Goal: Transaction & Acquisition: Purchase product/service

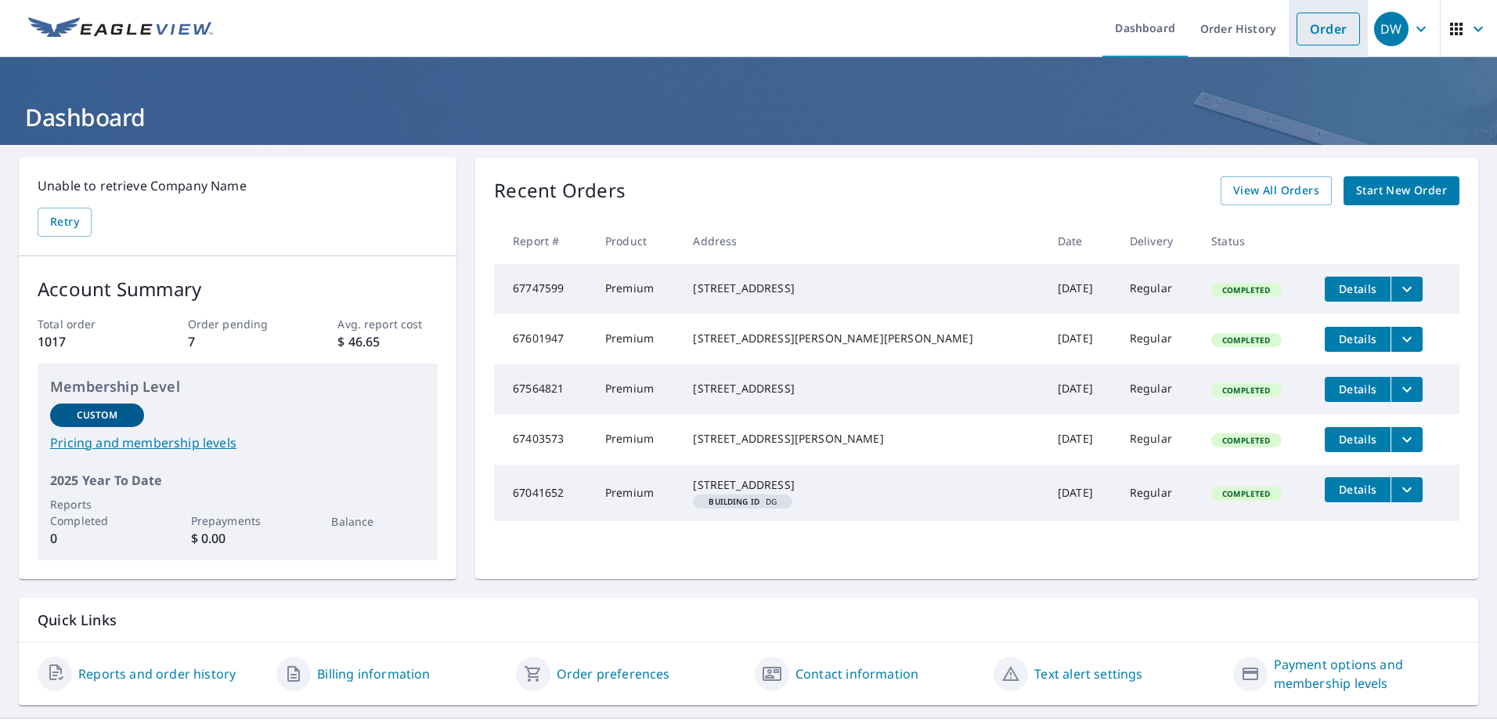
click at [1321, 34] on link "Order" at bounding box center [1328, 29] width 63 height 33
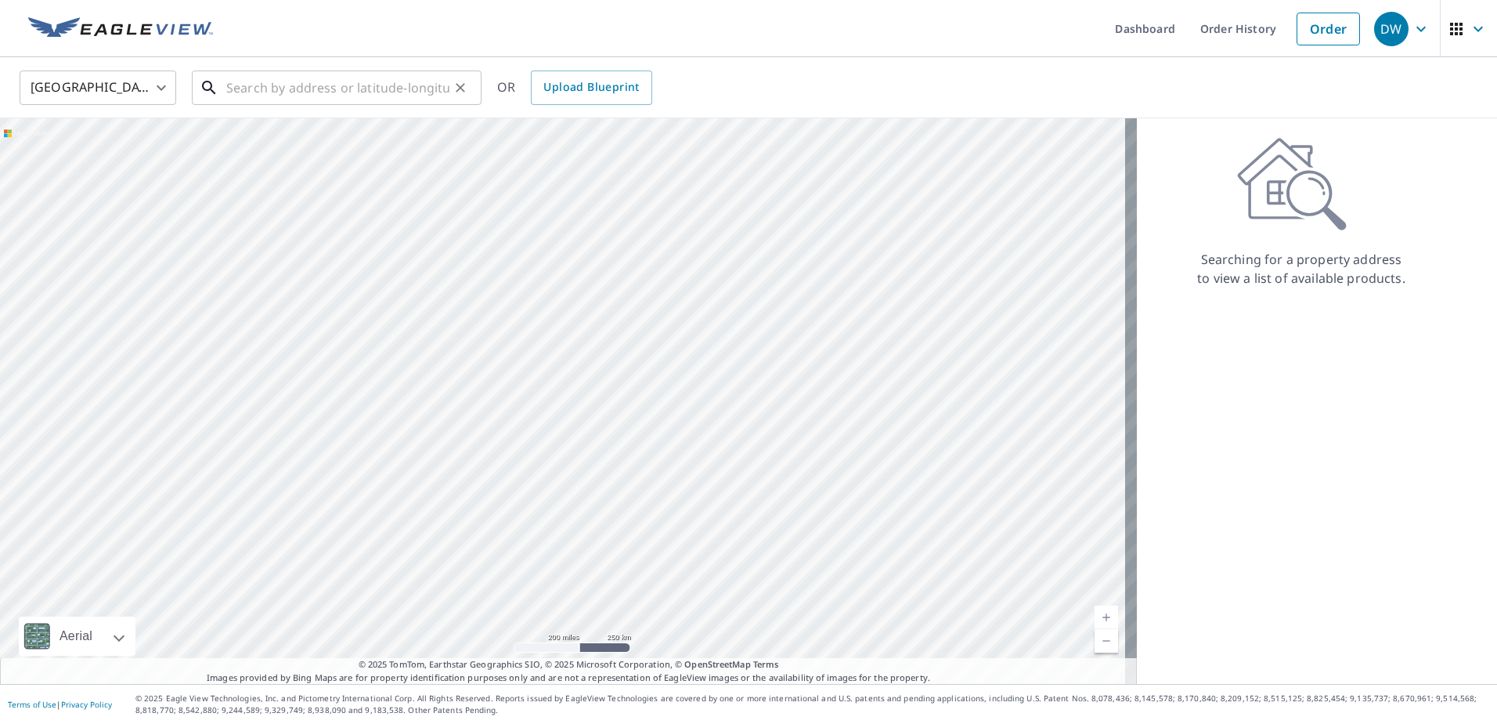
drag, startPoint x: 219, startPoint y: 89, endPoint x: 249, endPoint y: 84, distance: 31.0
click at [249, 84] on input "text" at bounding box center [337, 88] width 223 height 44
paste input "[STREET_ADDRESS]"
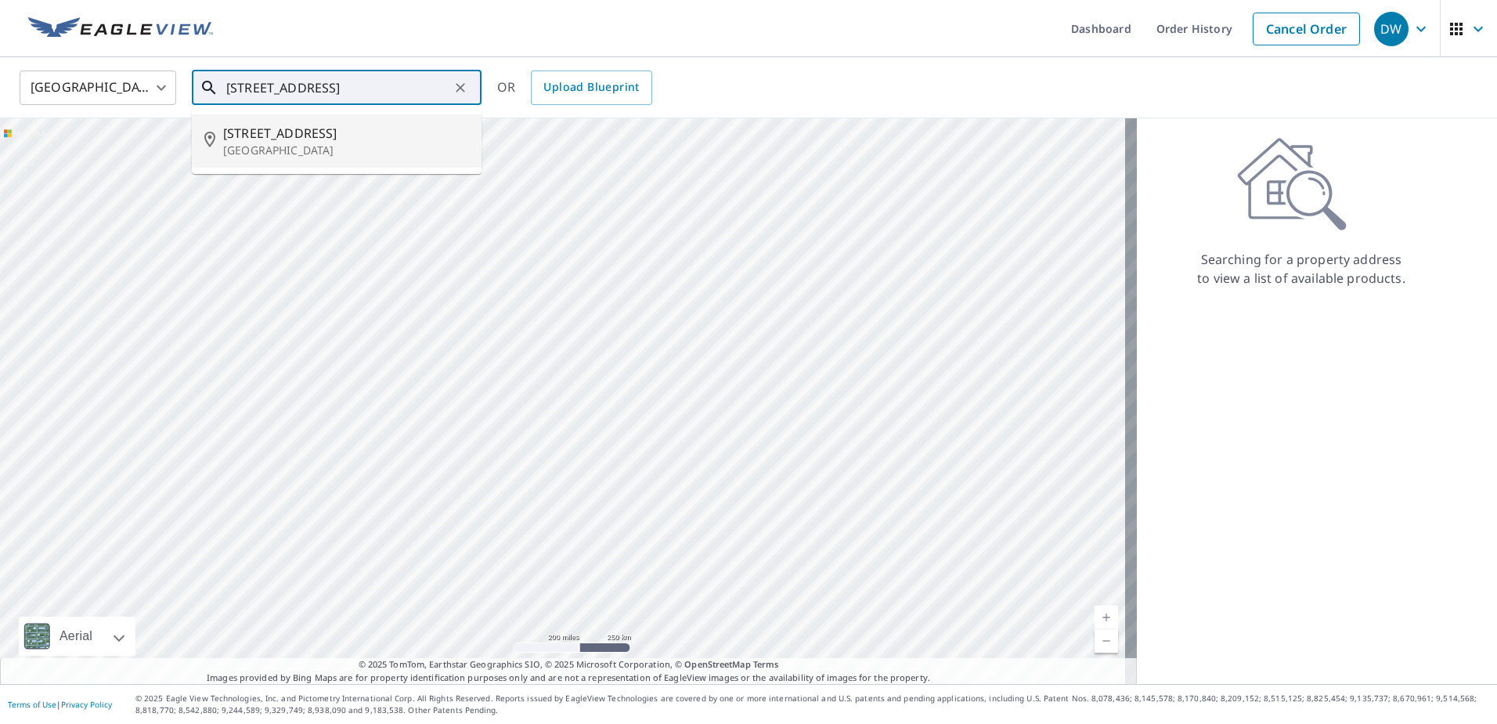
click at [291, 130] on span "[STREET_ADDRESS]" at bounding box center [346, 133] width 246 height 19
type input "[STREET_ADDRESS]"
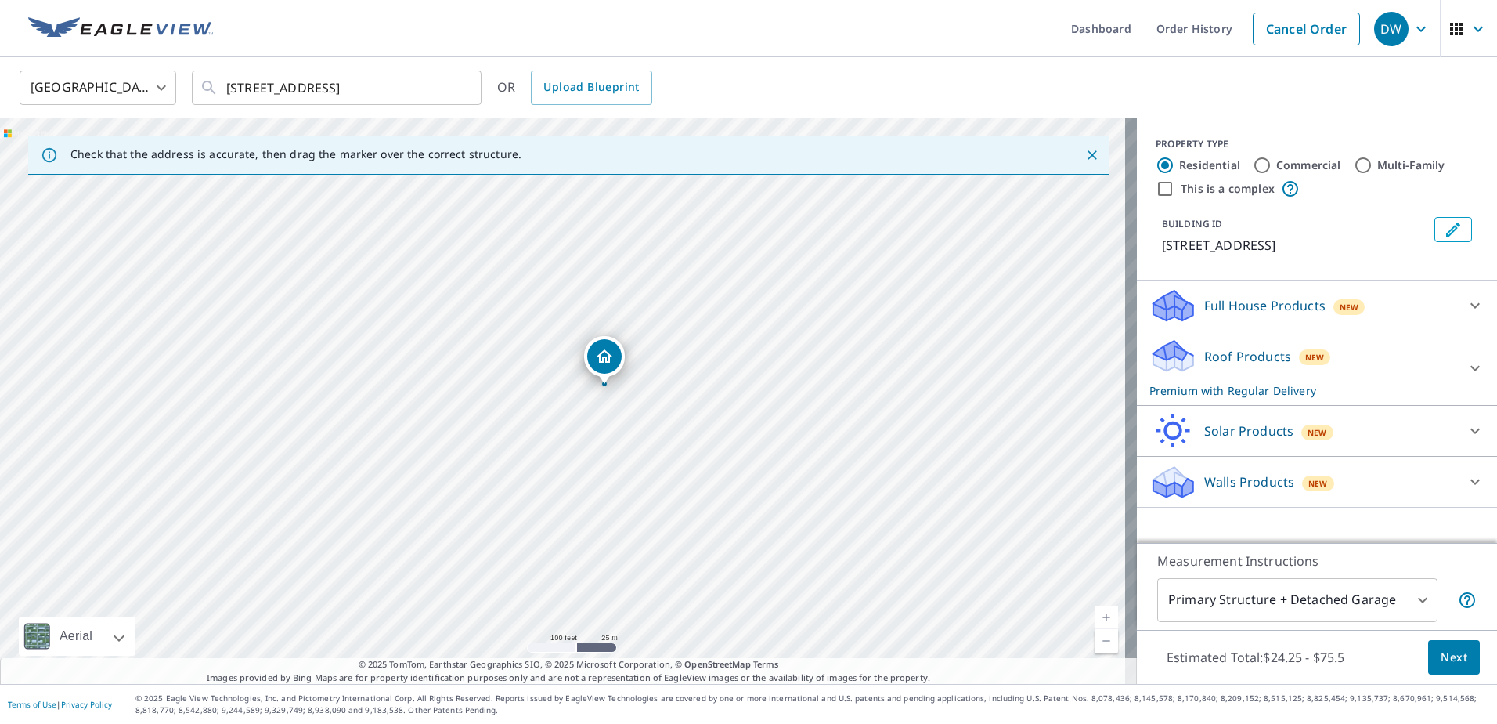
click at [1255, 168] on input "Commercial" at bounding box center [1262, 165] width 19 height 19
radio input "true"
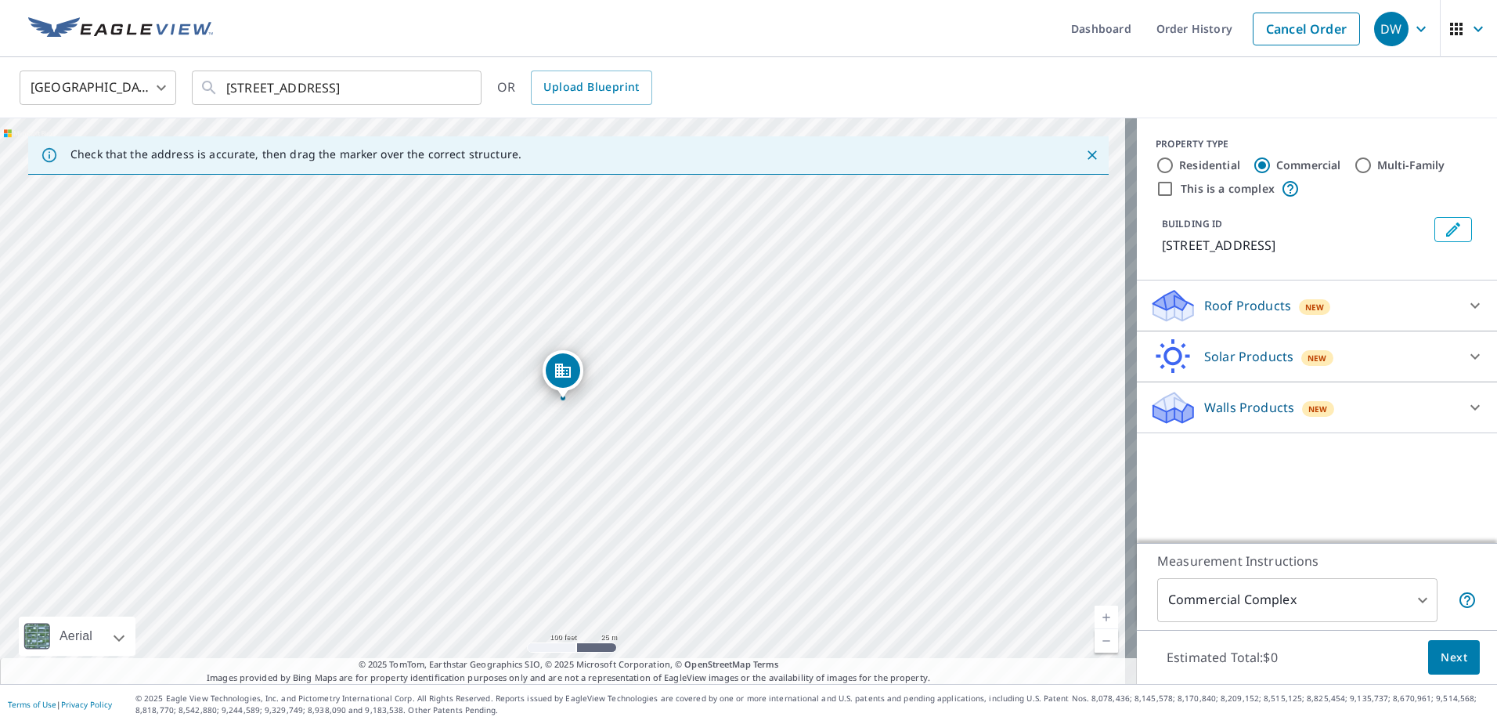
click at [1411, 608] on body "DW DW Dashboard Order History Cancel Order DW [GEOGRAPHIC_DATA] [GEOGRAPHIC_DAT…" at bounding box center [748, 362] width 1497 height 724
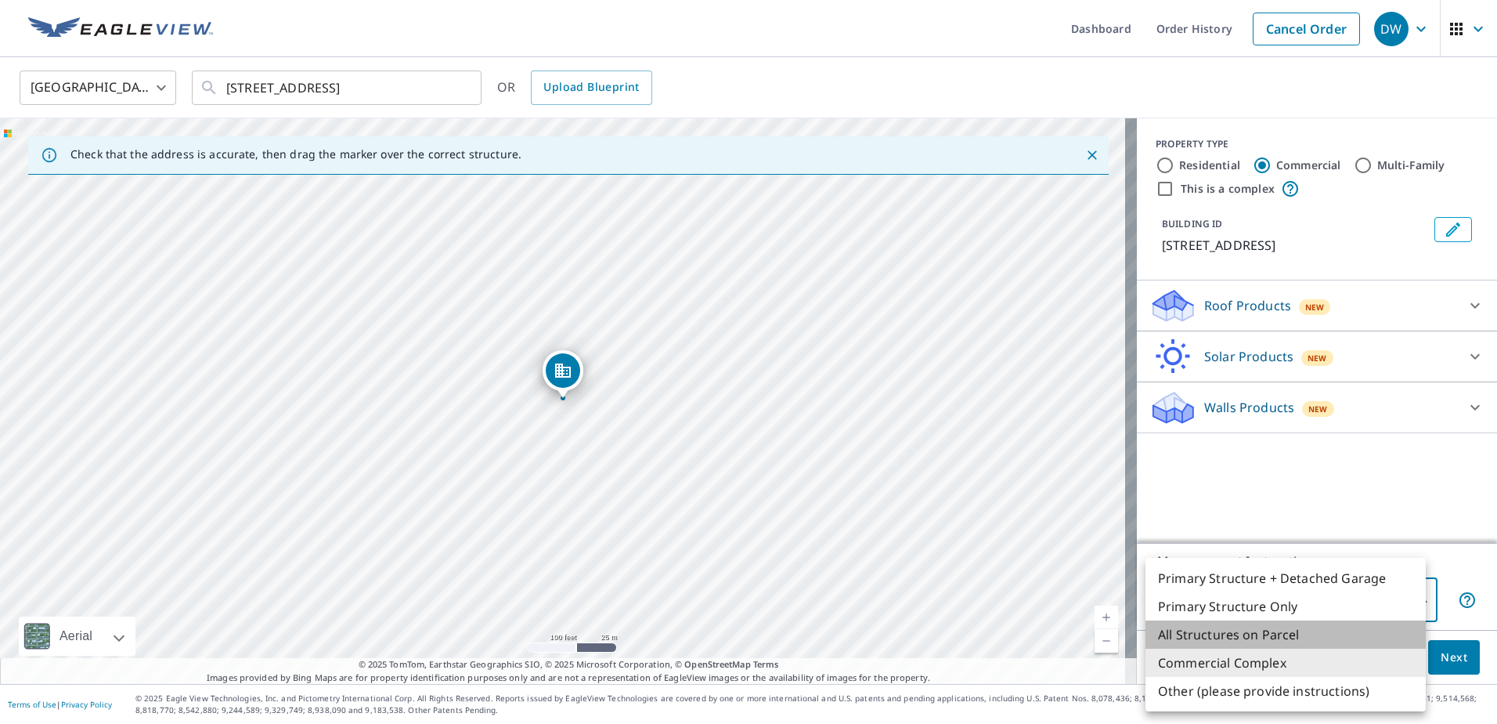
click at [1302, 634] on li "All Structures on Parcel" at bounding box center [1286, 634] width 280 height 28
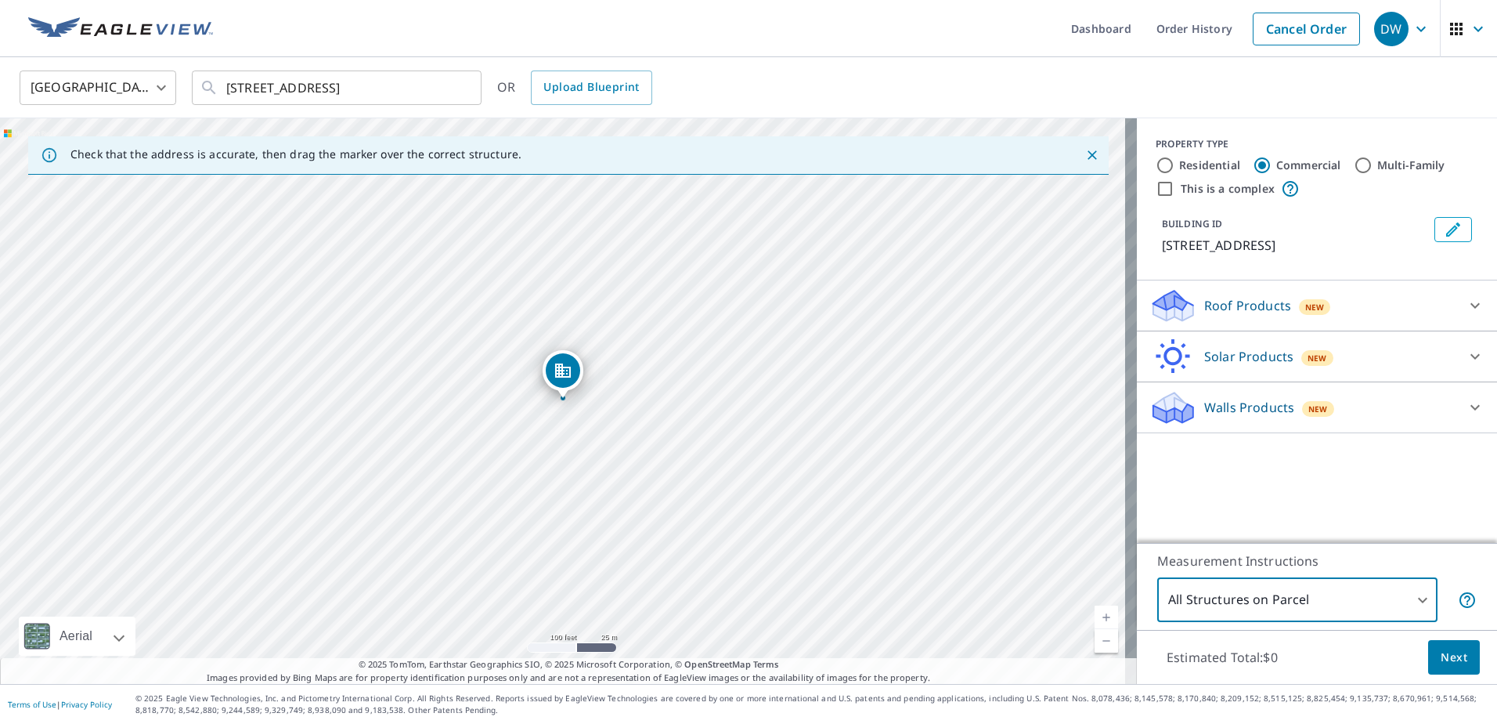
click at [1415, 598] on body "DW DW Dashboard Order History Cancel Order DW [GEOGRAPHIC_DATA] [GEOGRAPHIC_DAT…" at bounding box center [748, 362] width 1497 height 724
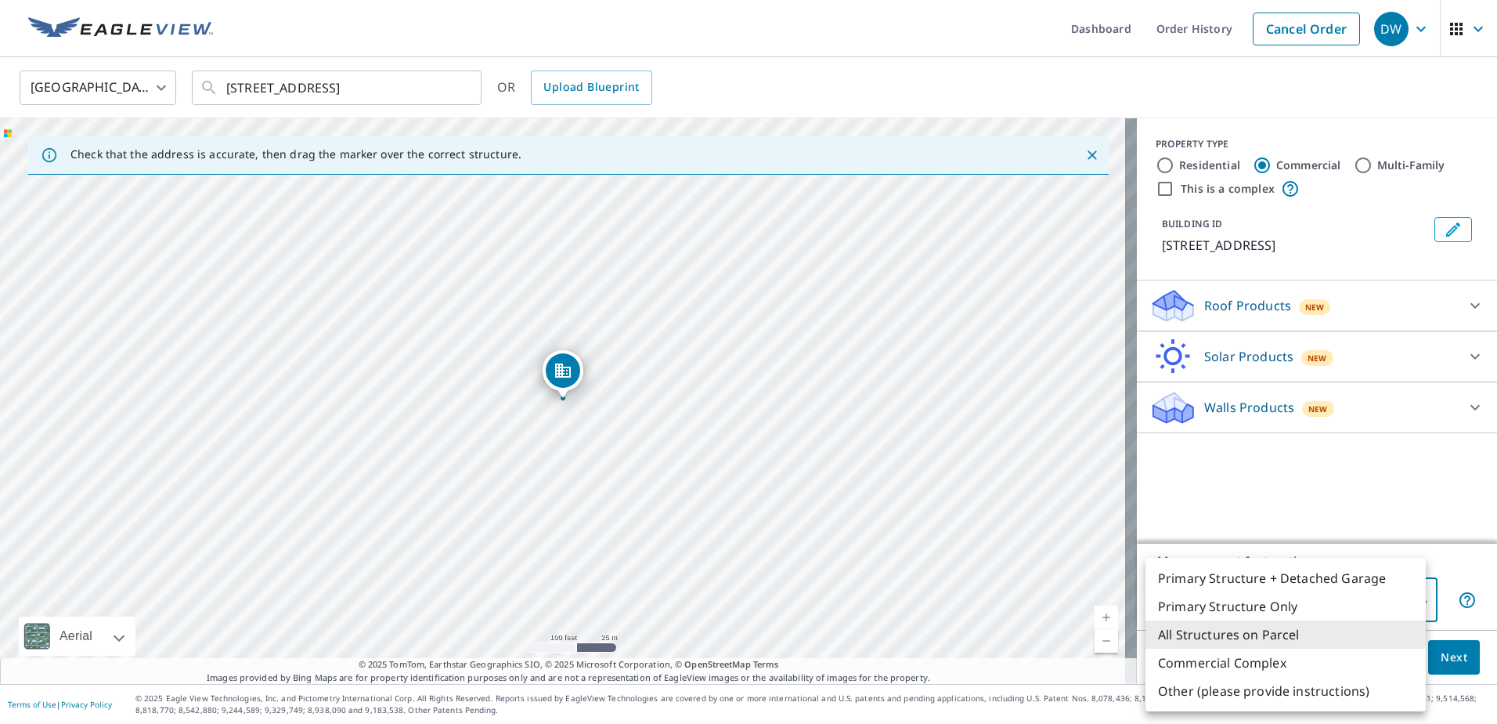
click at [1409, 597] on body "DW DW Dashboard Order History Cancel Order DW [GEOGRAPHIC_DATA] [GEOGRAPHIC_DAT…" at bounding box center [748, 362] width 1497 height 724
click at [1331, 598] on li "Primary Structure Only" at bounding box center [1286, 606] width 280 height 28
type input "2"
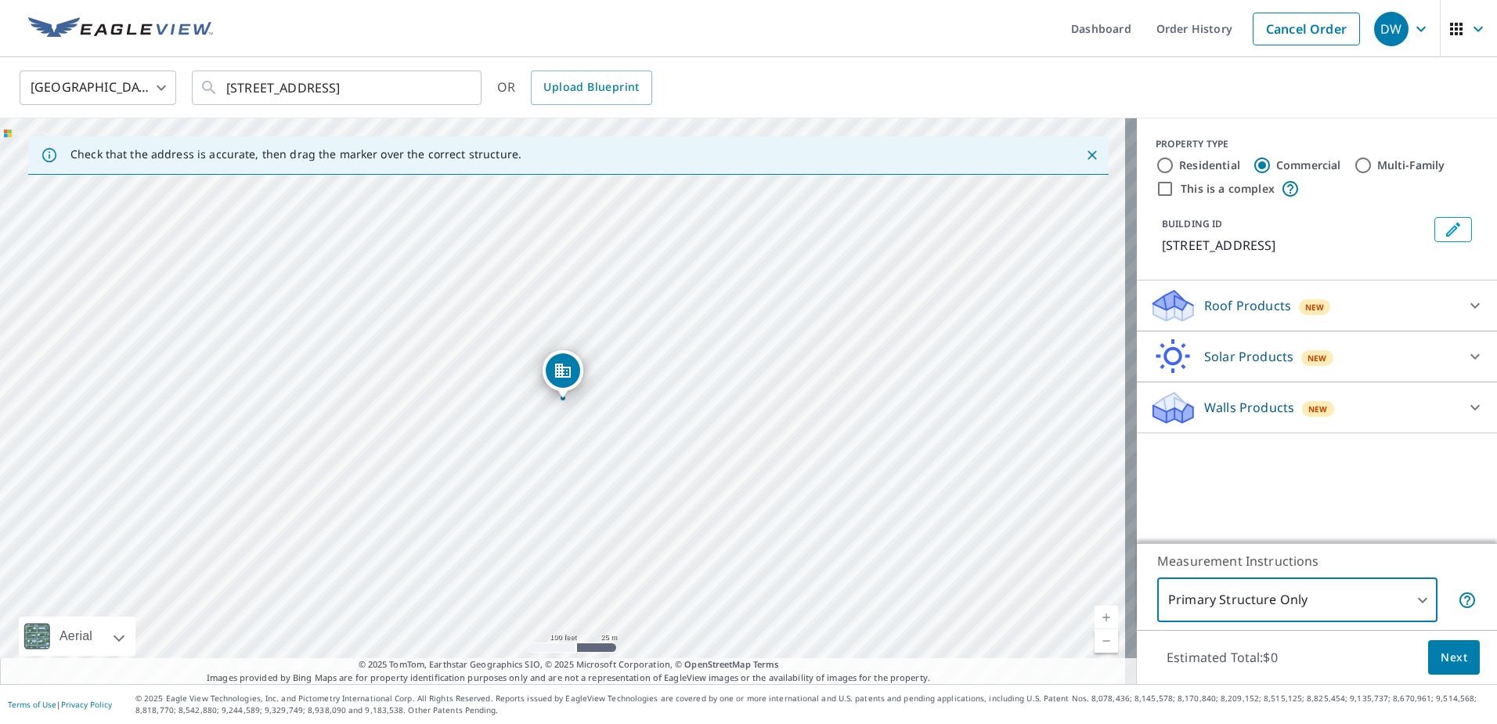
click at [1446, 656] on span "Next" at bounding box center [1454, 658] width 27 height 20
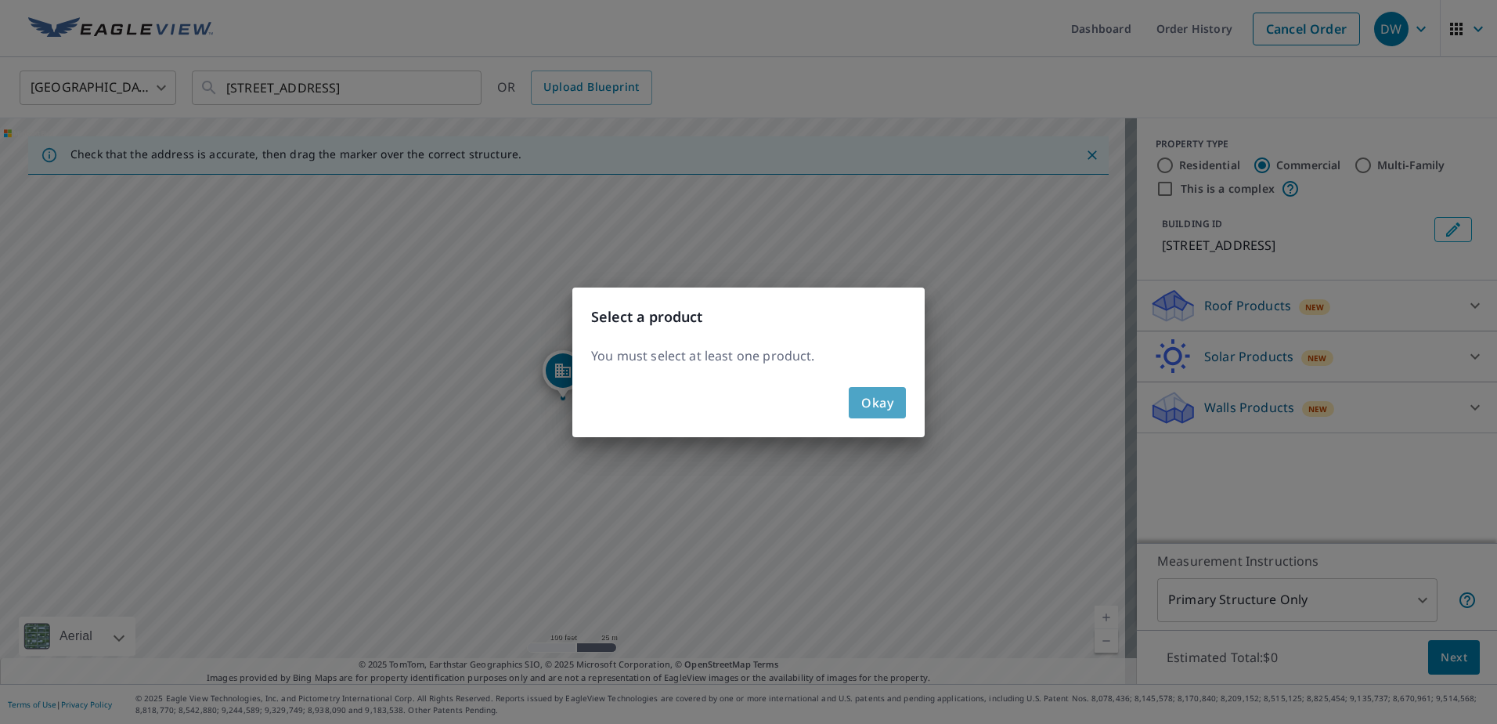
click at [890, 403] on span "Okay" at bounding box center [877, 403] width 32 height 22
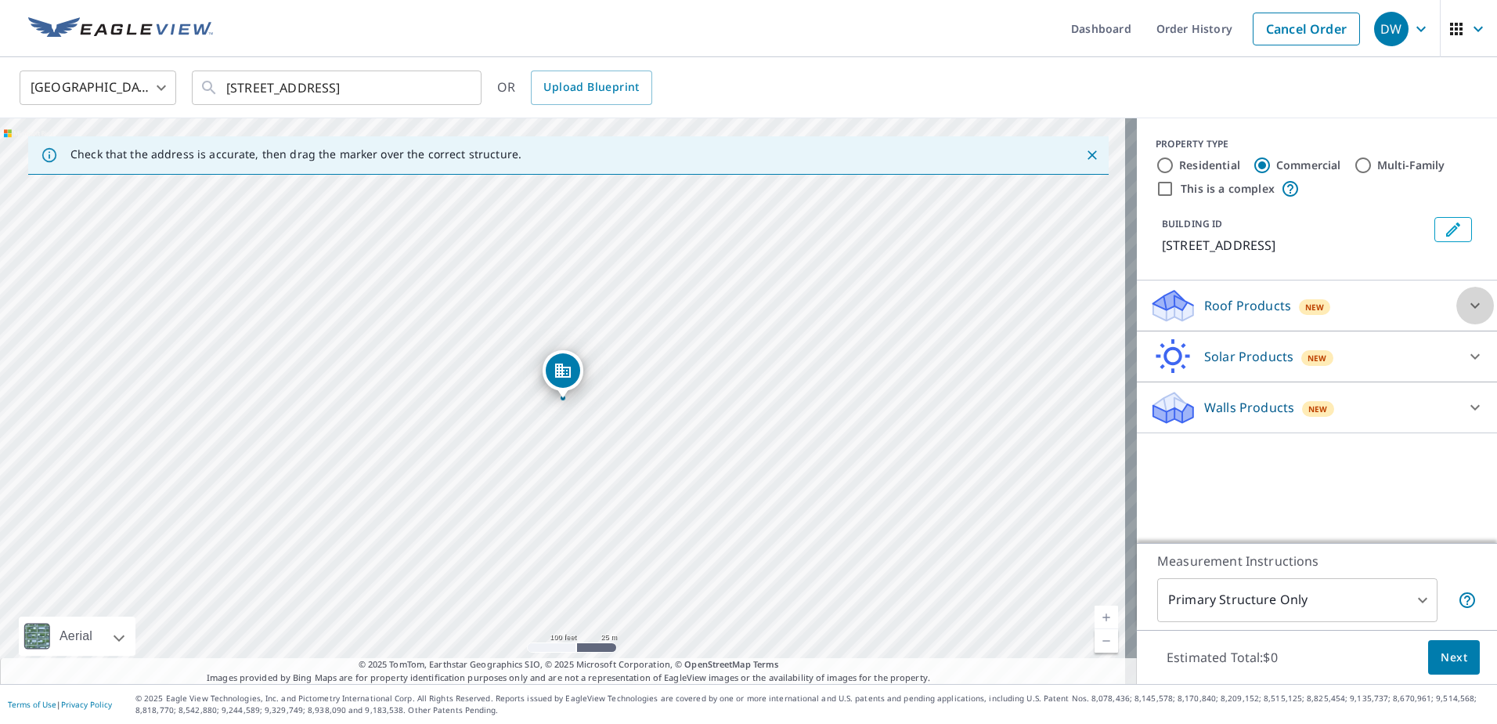
click at [1466, 303] on icon at bounding box center [1475, 305] width 19 height 19
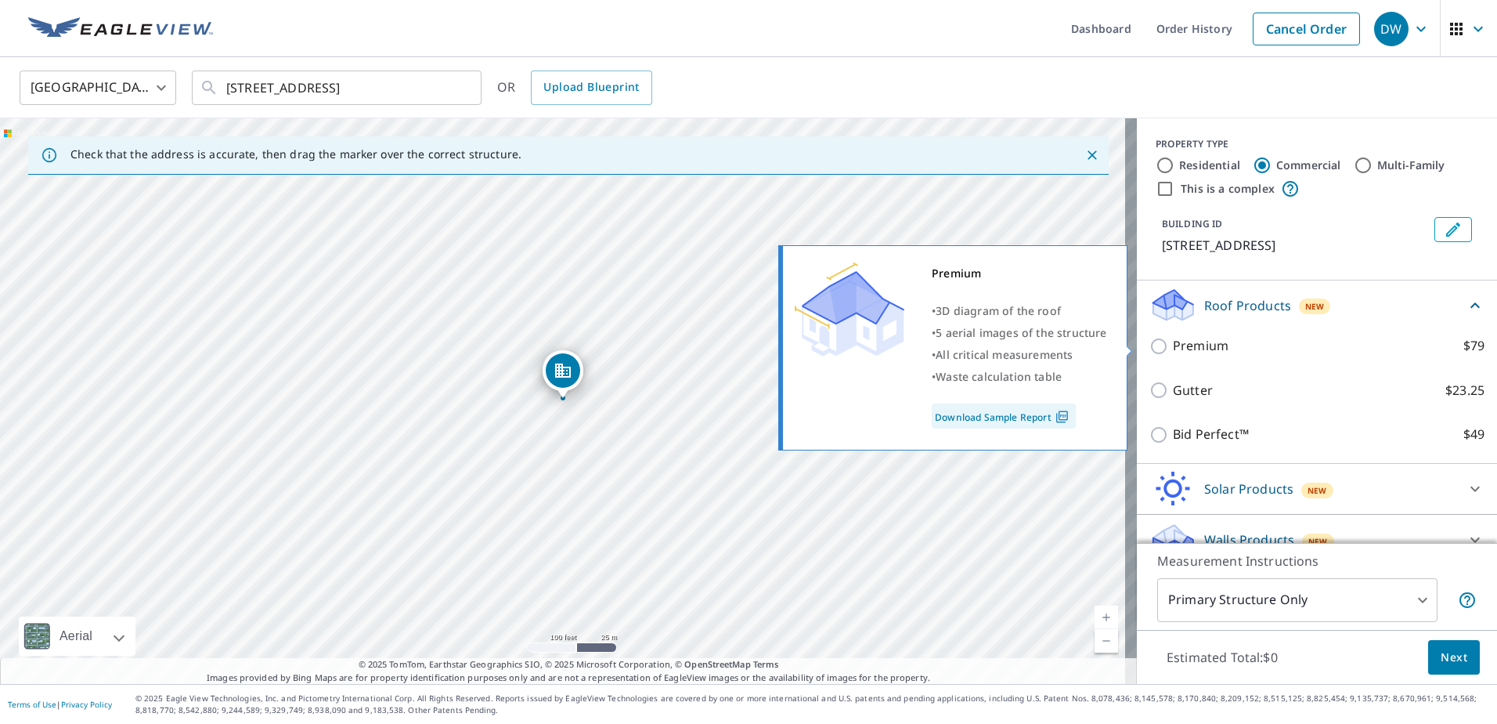
click at [1150, 342] on input "Premium $79" at bounding box center [1161, 346] width 23 height 19
checkbox input "true"
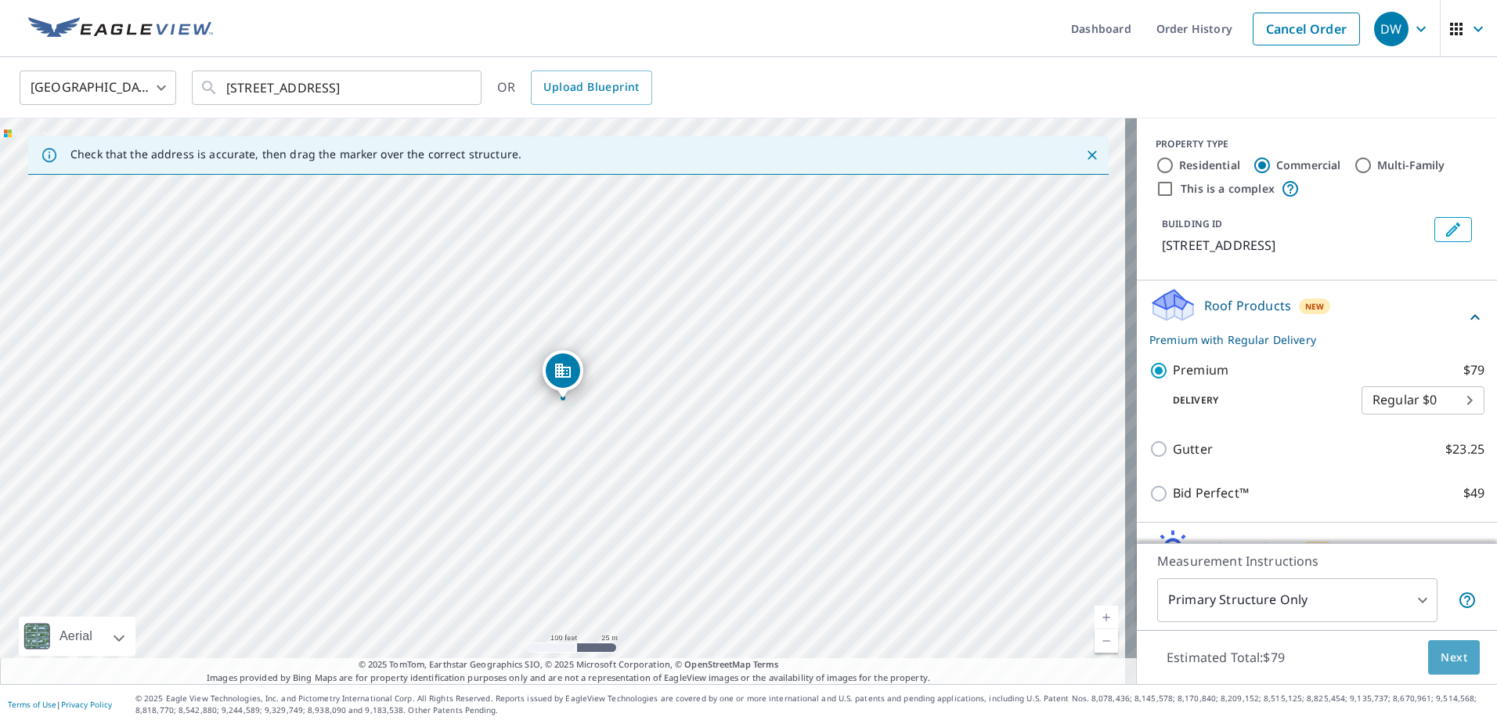
click at [1443, 655] on span "Next" at bounding box center [1454, 658] width 27 height 20
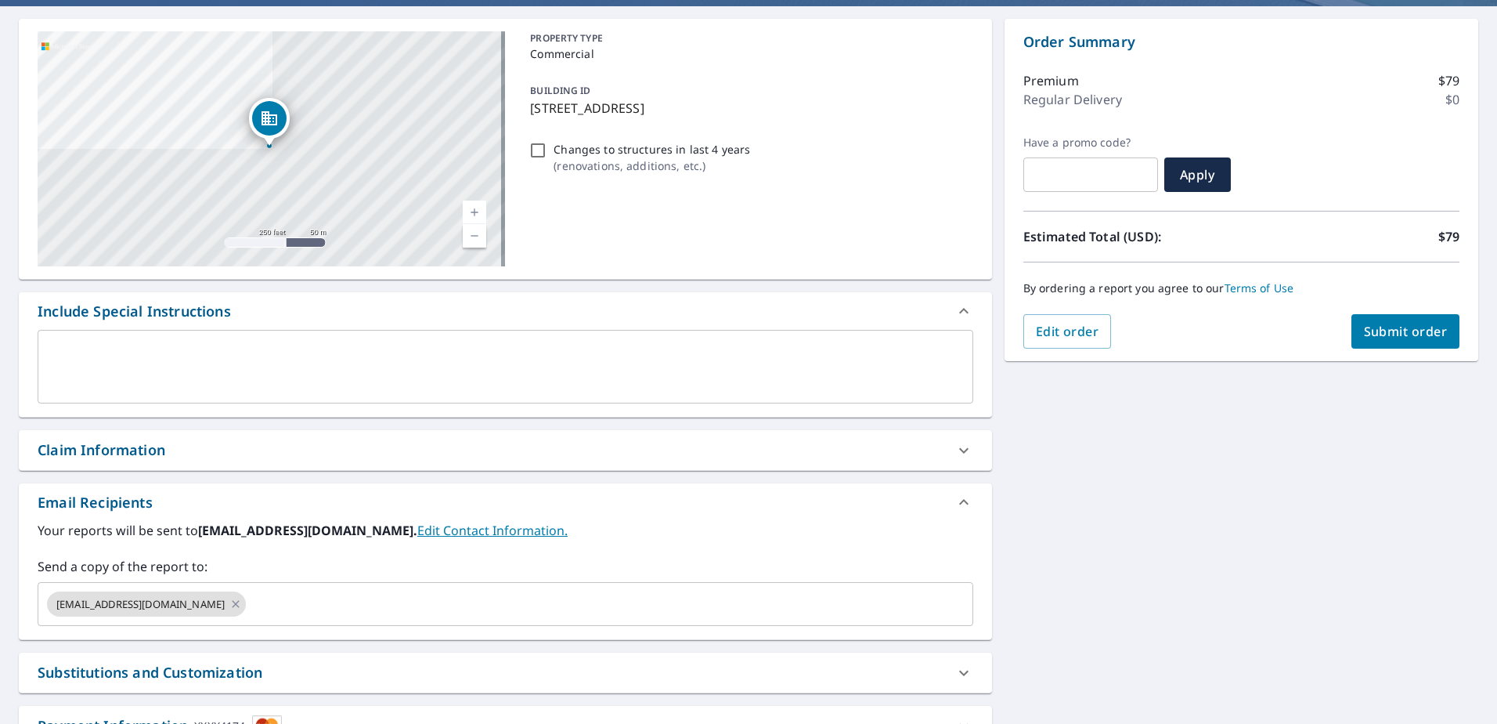
scroll to position [157, 0]
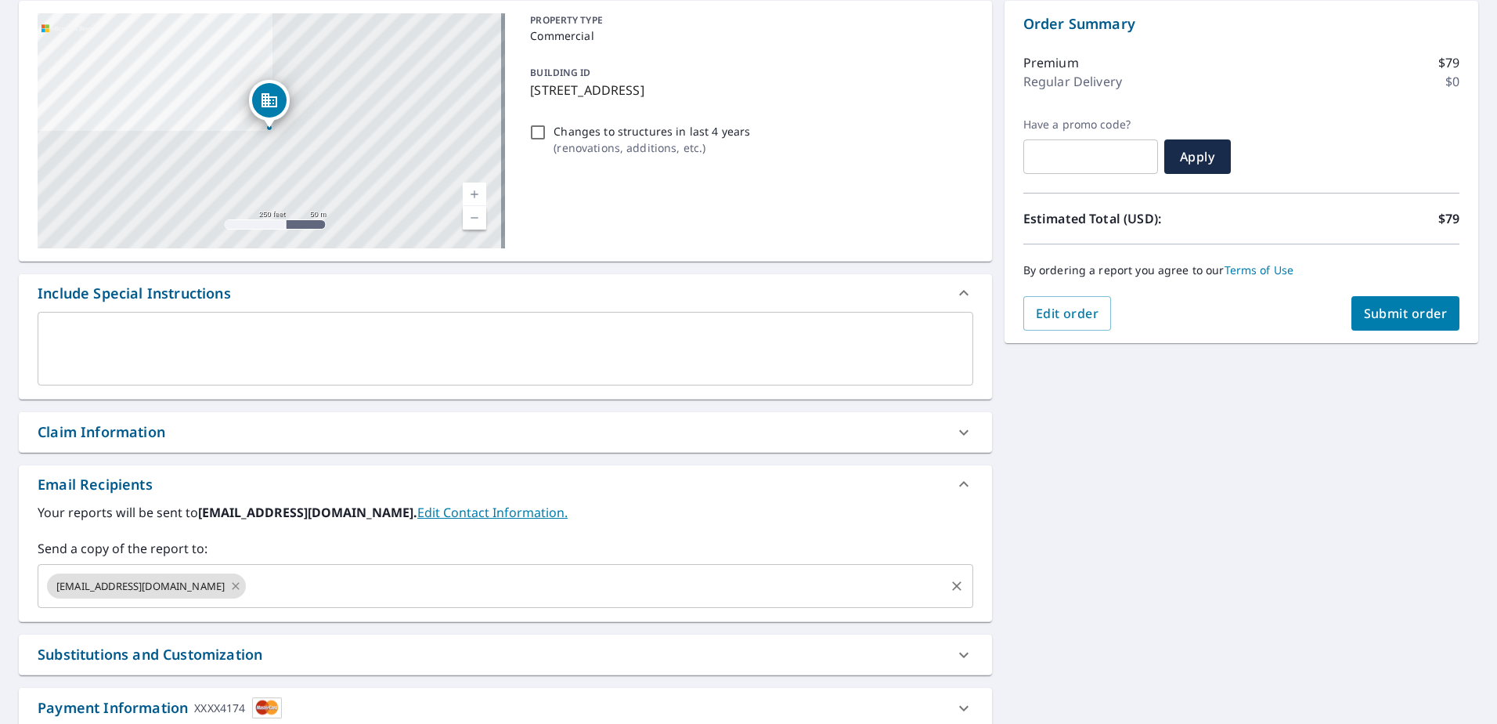
click at [233, 587] on icon at bounding box center [236, 585] width 7 height 7
checkbox input "true"
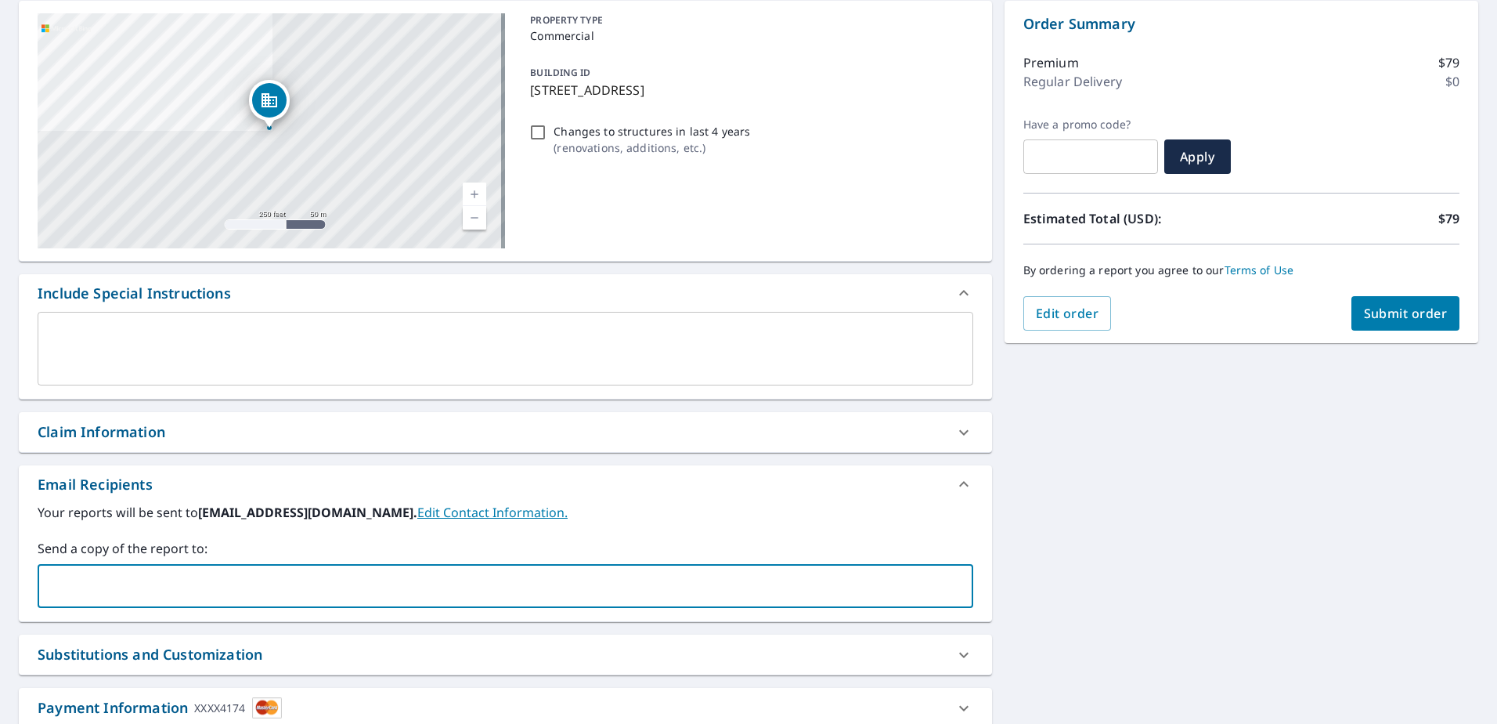
click at [218, 587] on input "text" at bounding box center [494, 586] width 898 height 30
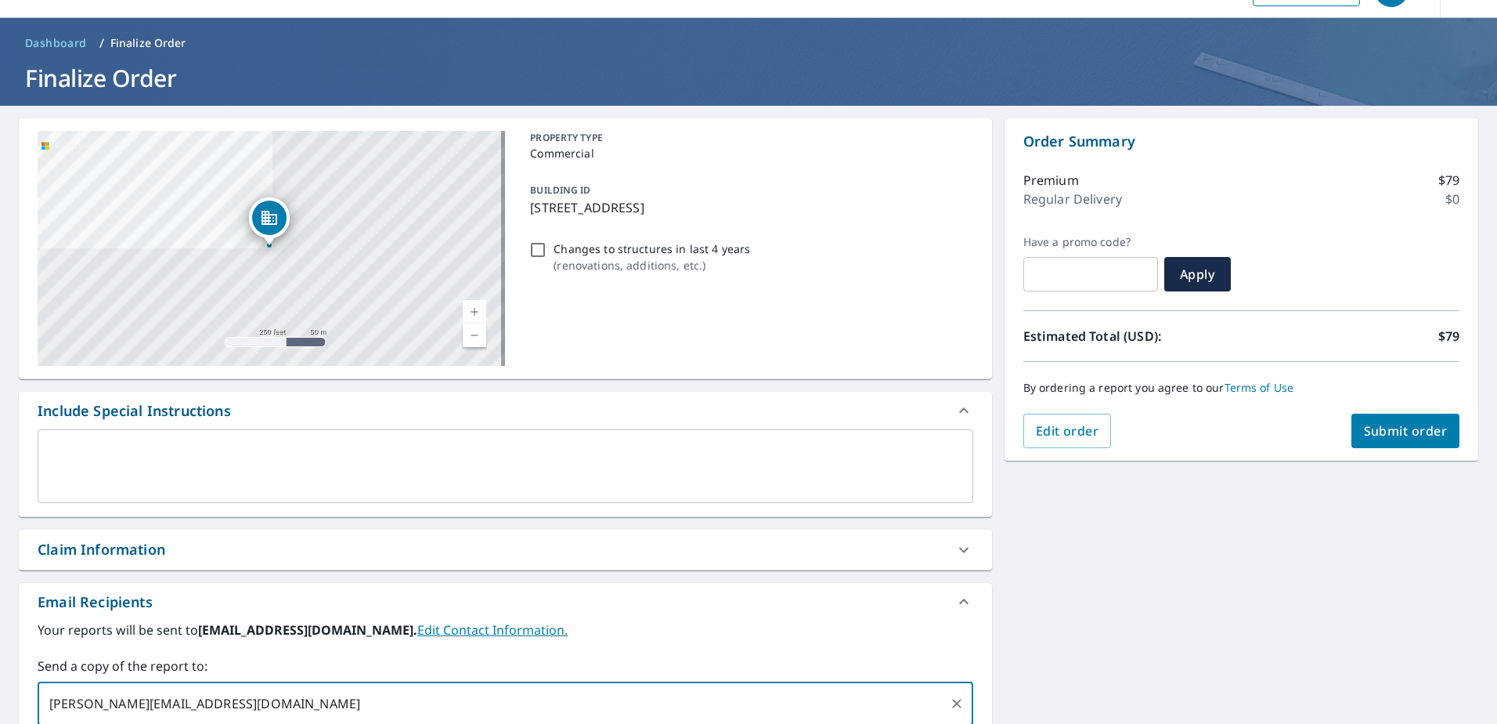
scroll to position [78, 0]
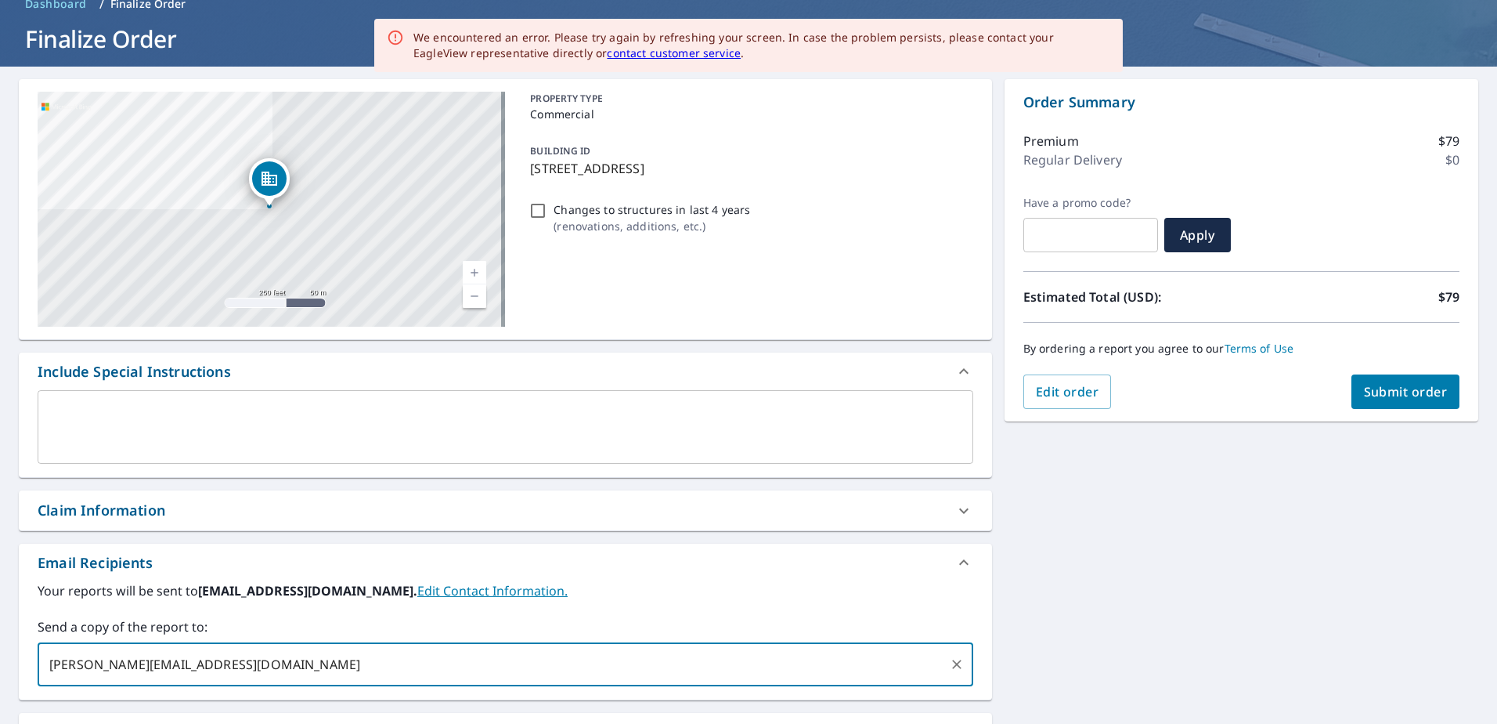
type input "[PERSON_NAME][EMAIL_ADDRESS][DOMAIN_NAME]"
click at [1392, 396] on span "Submit order" at bounding box center [1406, 391] width 84 height 17
checkbox input "true"
